Goal: Find contact information: Find contact information

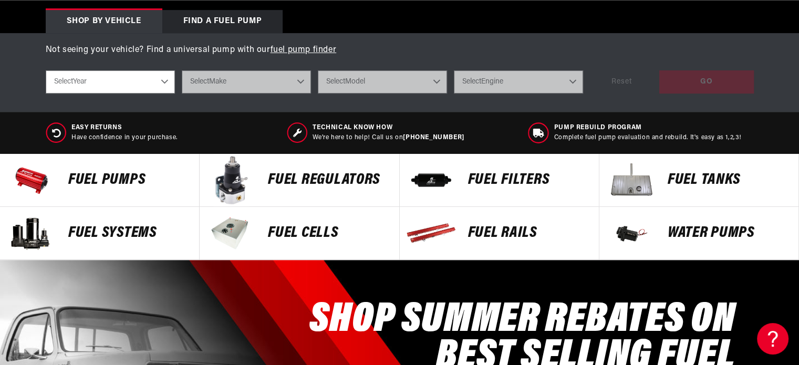
scroll to position [0, 1999]
click at [94, 232] on p "Fuel Systems" at bounding box center [128, 233] width 120 height 16
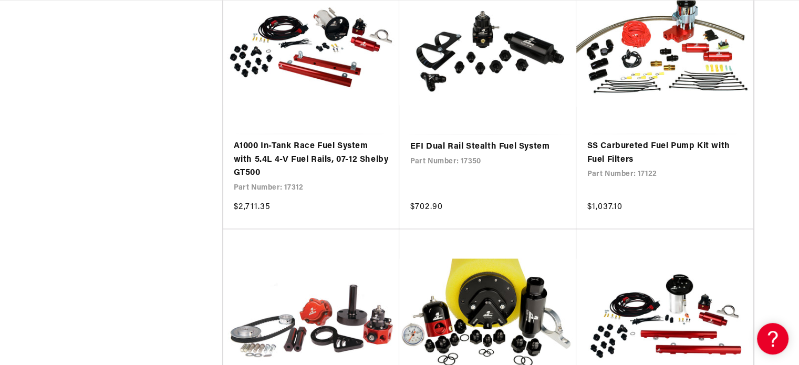
scroll to position [1955, 0]
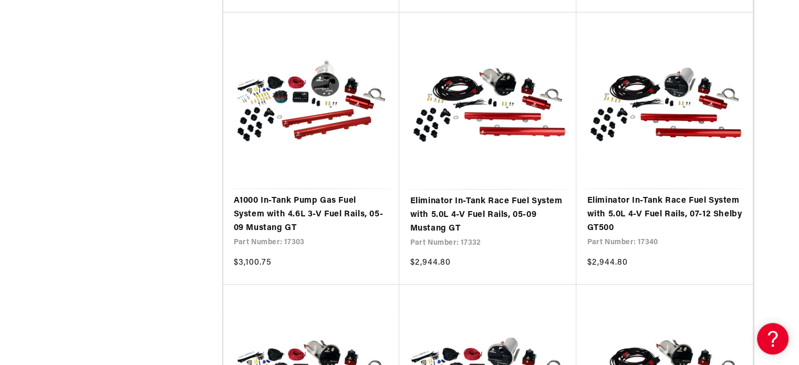
drag, startPoint x: 803, startPoint y: 359, endPoint x: 532, endPoint y: 314, distance: 274.4
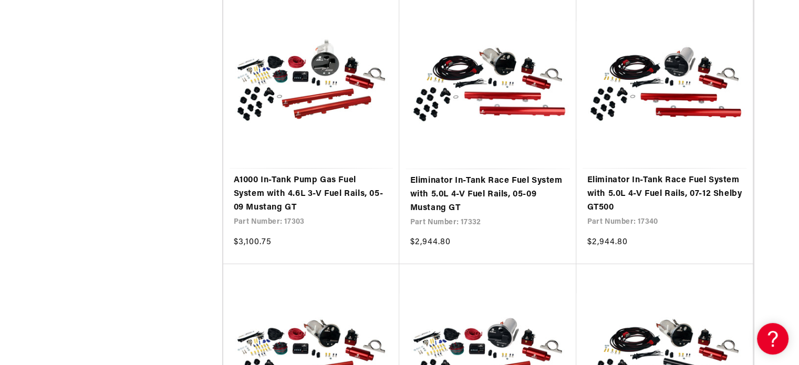
scroll to position [3545, 0]
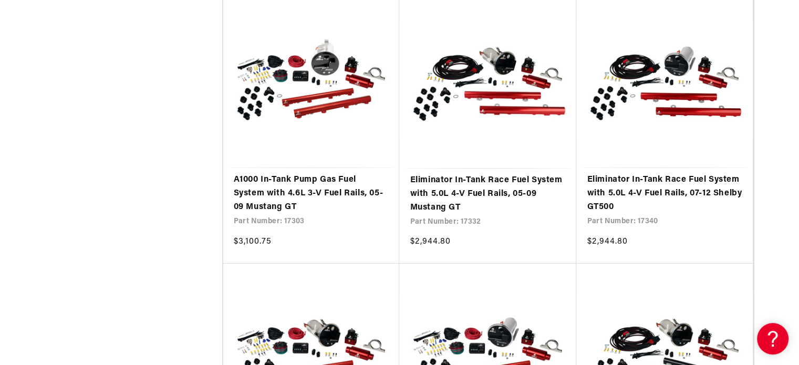
drag, startPoint x: 805, startPoint y: 358, endPoint x: 71, endPoint y: 287, distance: 737.1
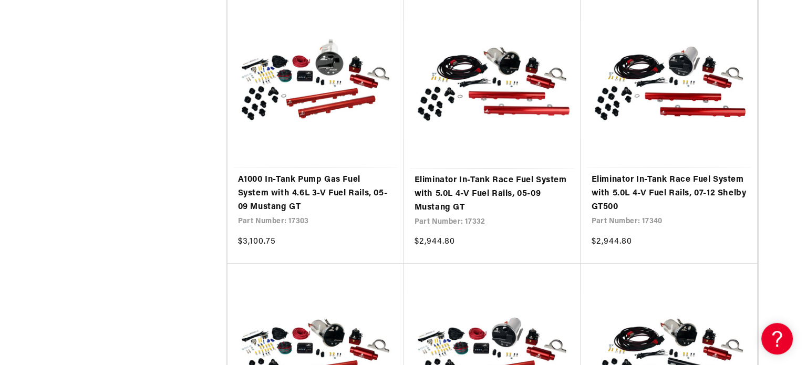
scroll to position [0, 1999]
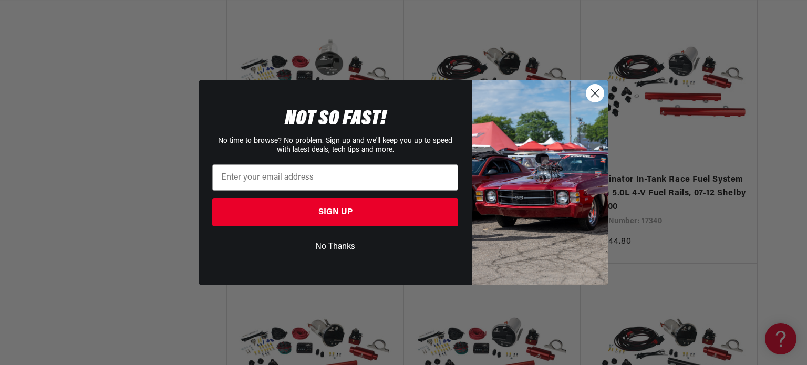
click at [590, 93] on circle "Close dialog" at bounding box center [594, 93] width 17 height 17
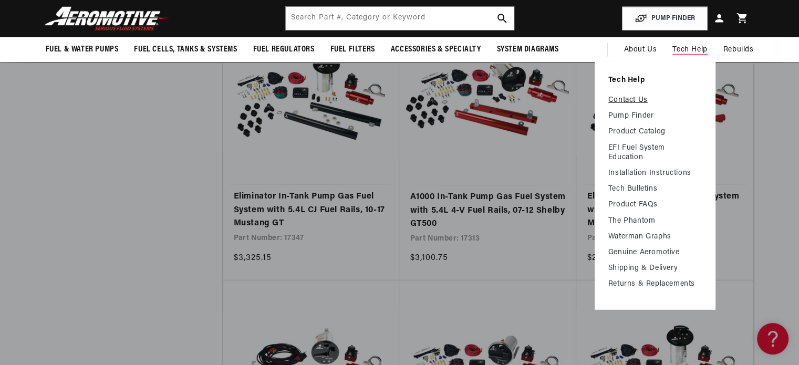
click at [633, 103] on link "Contact Us" at bounding box center [656, 100] width 94 height 9
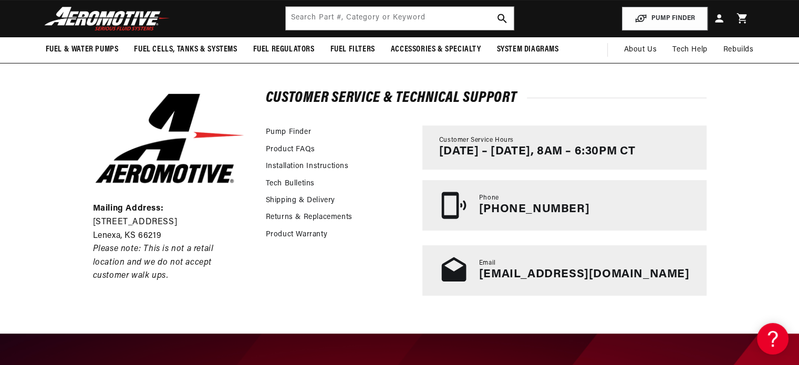
scroll to position [0, 1999]
